Goal: Obtain resource: Obtain resource

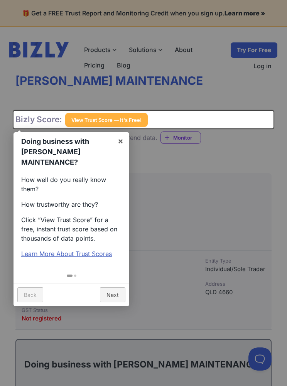
click at [97, 122] on div "Doing business with ROBINSON'S MAINTENANCE? × How well do you really know them?…" at bounding box center [144, 120] width 260 height 18
click at [123, 146] on link "×" at bounding box center [120, 140] width 17 height 17
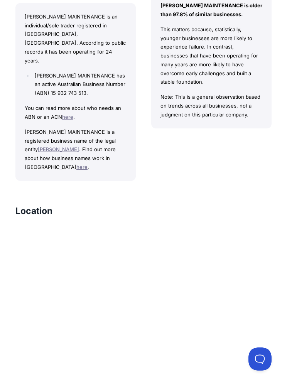
scroll to position [745, 0]
click at [70, 147] on link "[PERSON_NAME]" at bounding box center [58, 150] width 41 height 6
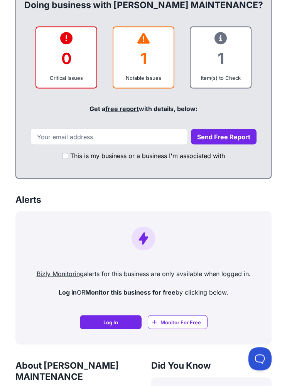
scroll to position [355, 0]
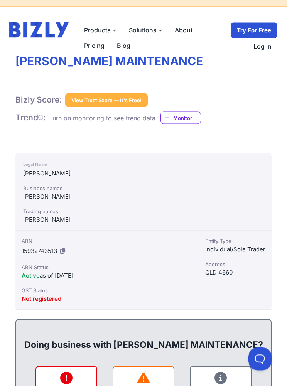
scroll to position [22, 0]
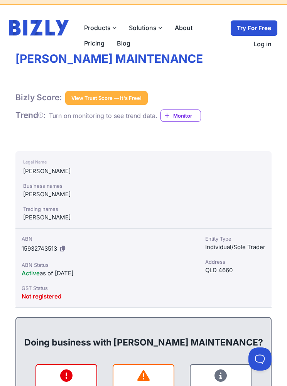
click at [117, 96] on button "View Trust Score — It's Free!" at bounding box center [106, 98] width 83 height 14
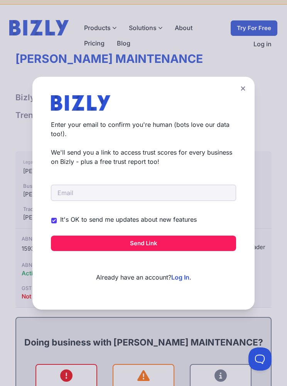
click at [246, 94] on button at bounding box center [243, 88] width 11 height 11
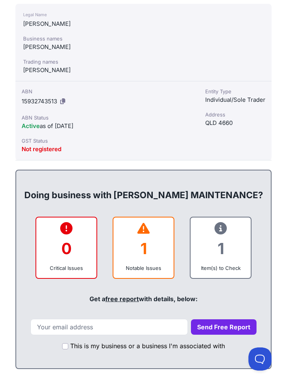
scroll to position [173, 0]
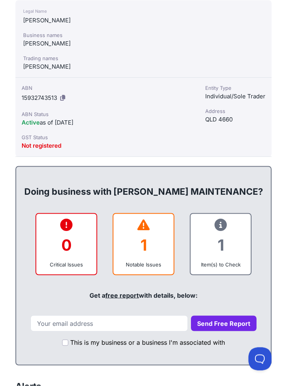
click at [145, 247] on div "1" at bounding box center [144, 245] width 48 height 31
click at [63, 320] on input "email" at bounding box center [108, 324] width 157 height 16
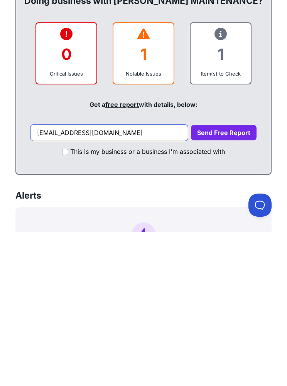
type input "sloftes@icloud.com"
click at [220, 279] on button "Send Free Report" at bounding box center [224, 286] width 66 height 15
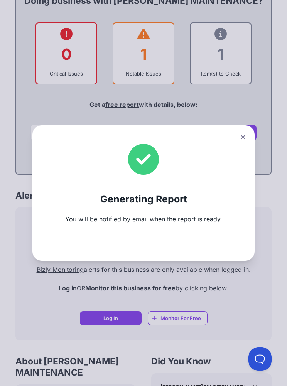
click at [124, 318] on div "Generating Report You will be notified by email when the report is ready." at bounding box center [143, 193] width 287 height 386
click at [194, 317] on div "Generating Report You will be notified by email when the report is ready." at bounding box center [143, 193] width 287 height 386
click at [190, 315] on div "Generating Report You will be notified by email when the report is ready." at bounding box center [143, 193] width 287 height 386
click at [243, 139] on icon at bounding box center [243, 137] width 4 height 4
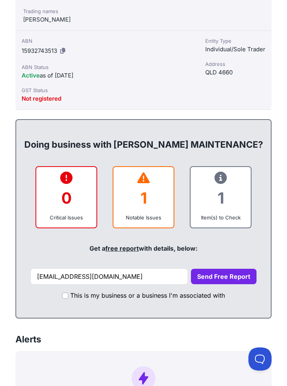
scroll to position [220, 0]
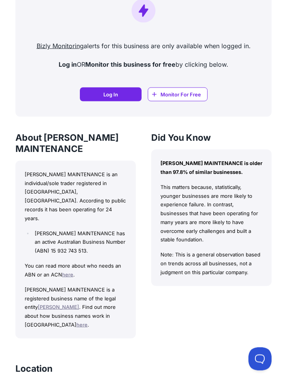
scroll to position [586, 0]
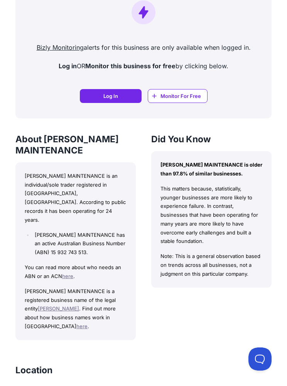
click at [66, 273] on link "here" at bounding box center [67, 276] width 11 height 6
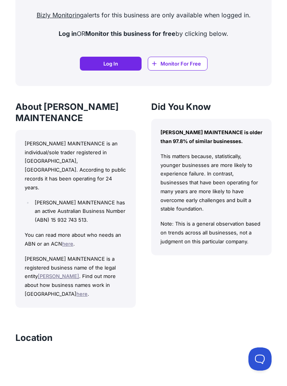
click at [75, 273] on link "[PERSON_NAME]" at bounding box center [58, 276] width 41 height 6
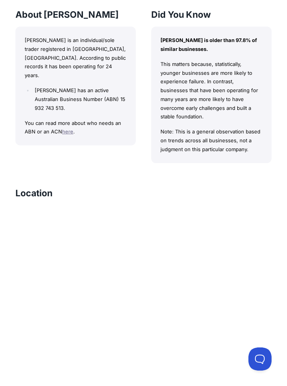
scroll to position [710, 0]
